Goal: Information Seeking & Learning: Learn about a topic

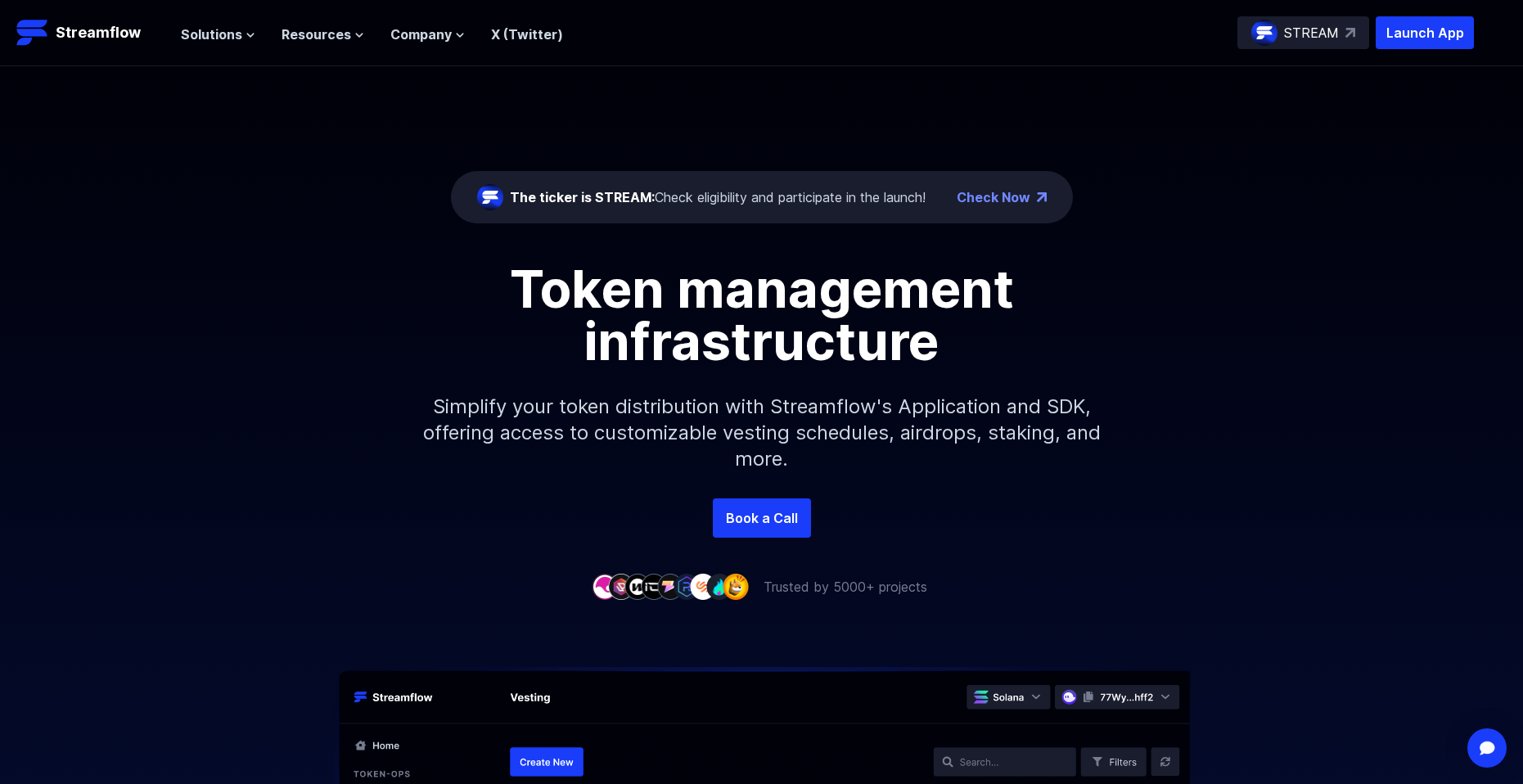
click at [718, 204] on div "The ticker is STREAM: Check eligibility and participate in the launch!" at bounding box center [717, 197] width 415 height 20
click at [1008, 200] on link "Check Now" at bounding box center [993, 197] width 74 height 20
click at [212, 40] on span "Solutions" at bounding box center [212, 34] width 61 height 20
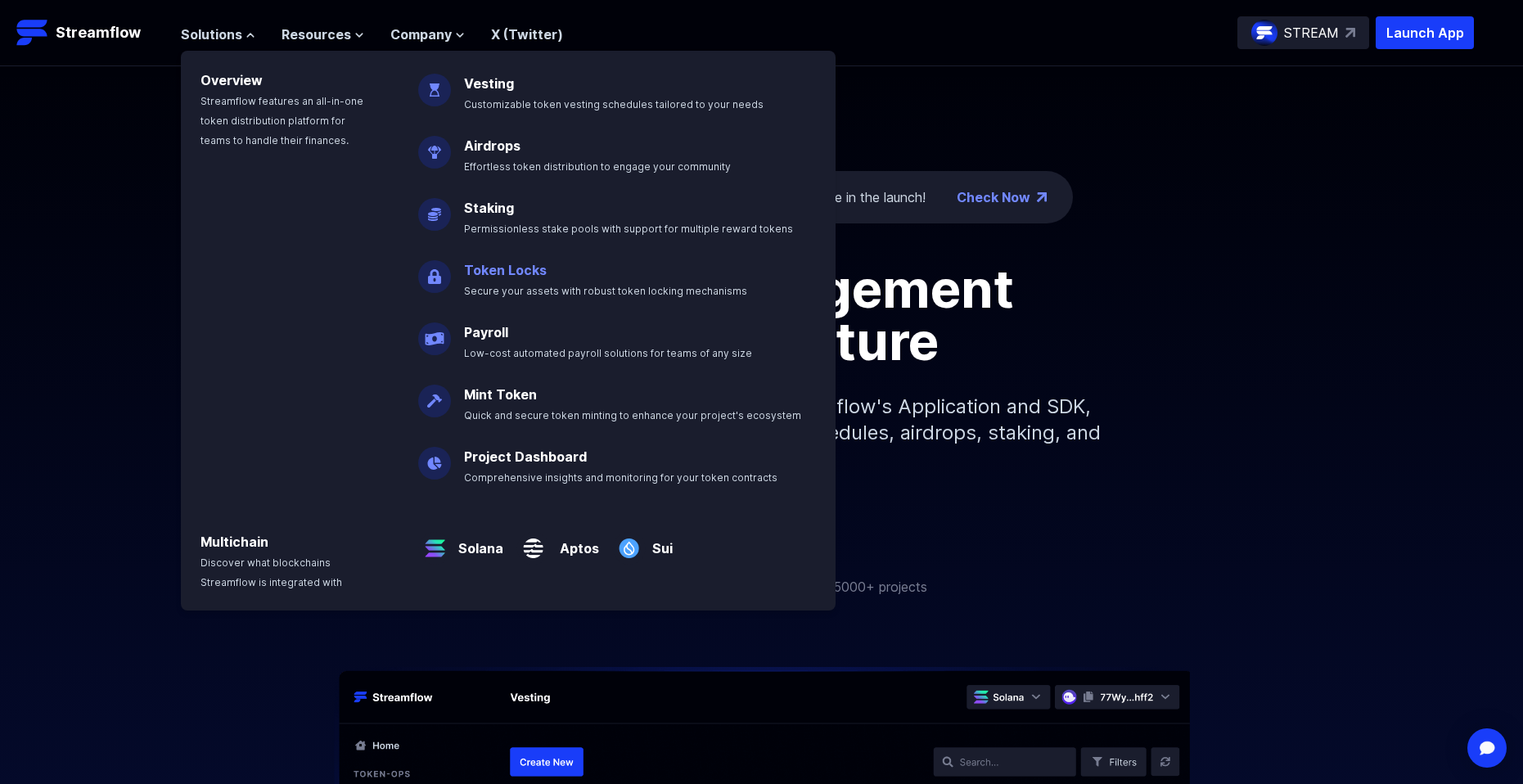
click at [527, 274] on link "Token Locks" at bounding box center [505, 269] width 82 height 16
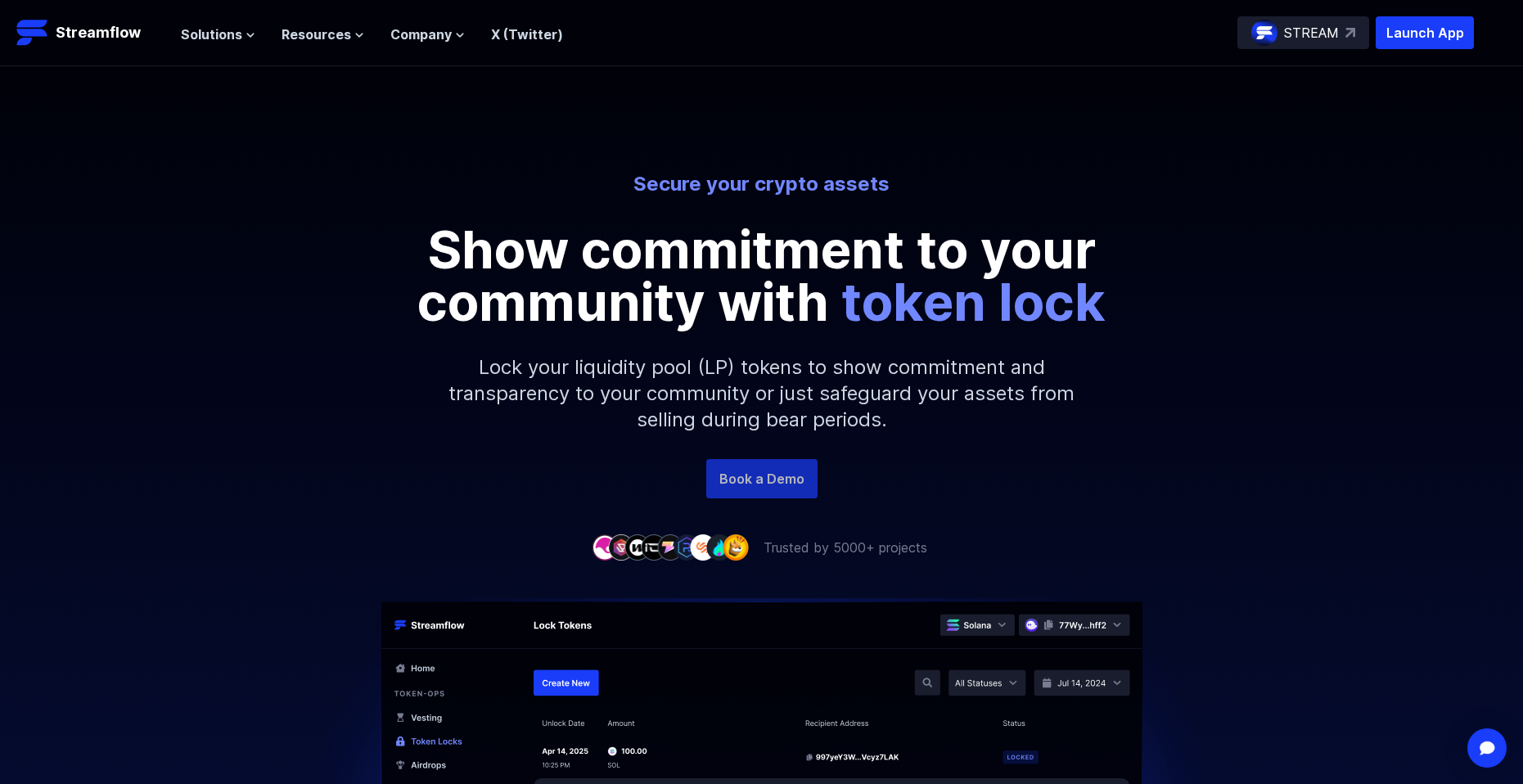
click at [775, 482] on link "Book a Demo" at bounding box center [762, 479] width 111 height 39
click at [1323, 26] on p "STREAM" at bounding box center [1311, 32] width 55 height 20
click at [1413, 32] on p "Launch App" at bounding box center [1425, 32] width 99 height 33
